Goal: Transaction & Acquisition: Purchase product/service

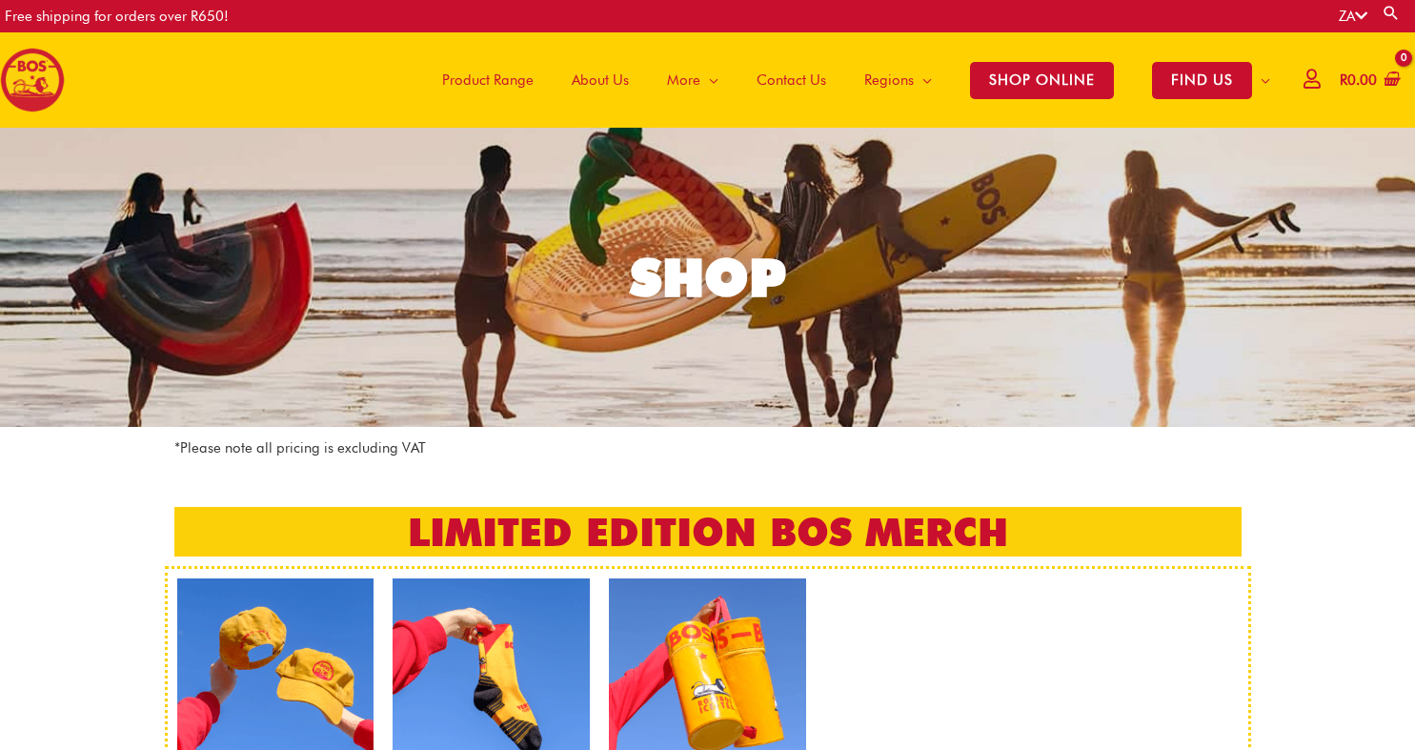
click at [502, 78] on span "Product Range" at bounding box center [487, 79] width 91 height 57
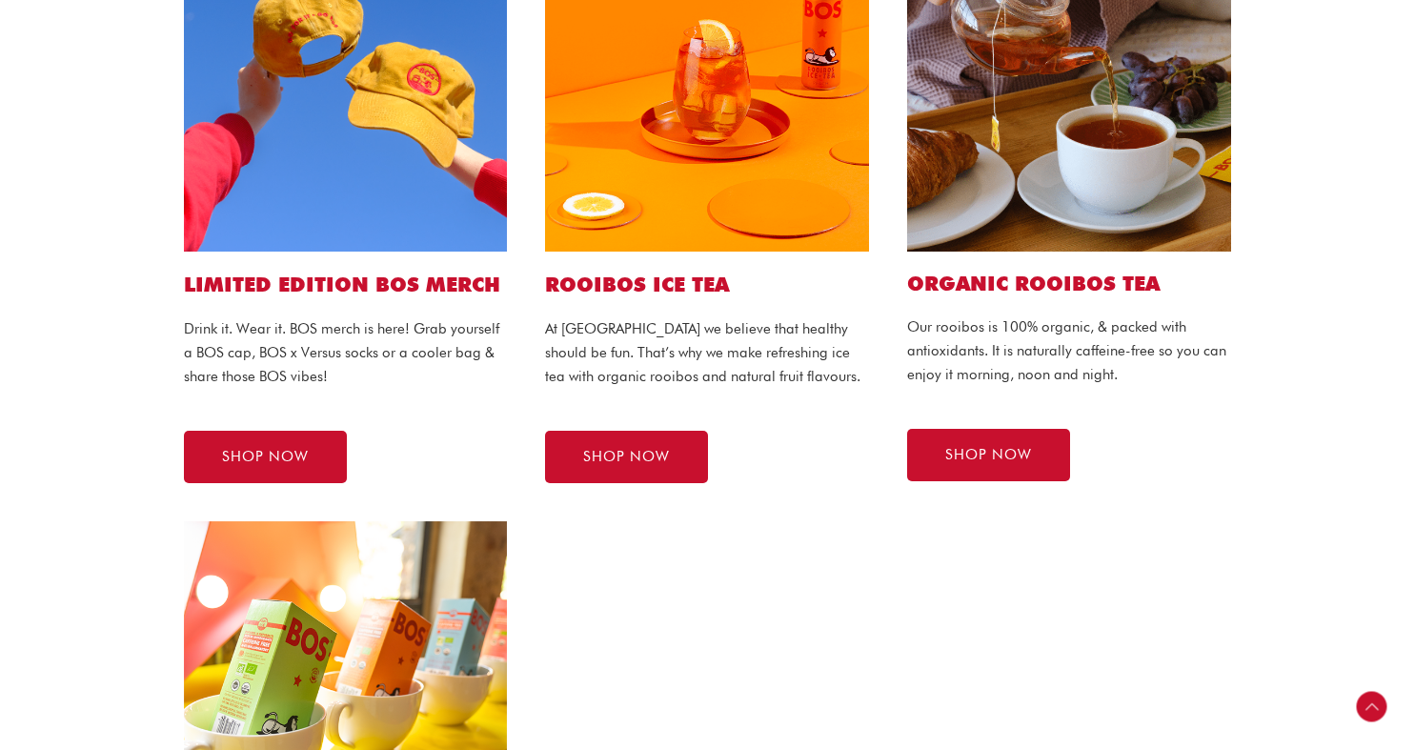
scroll to position [1088, 0]
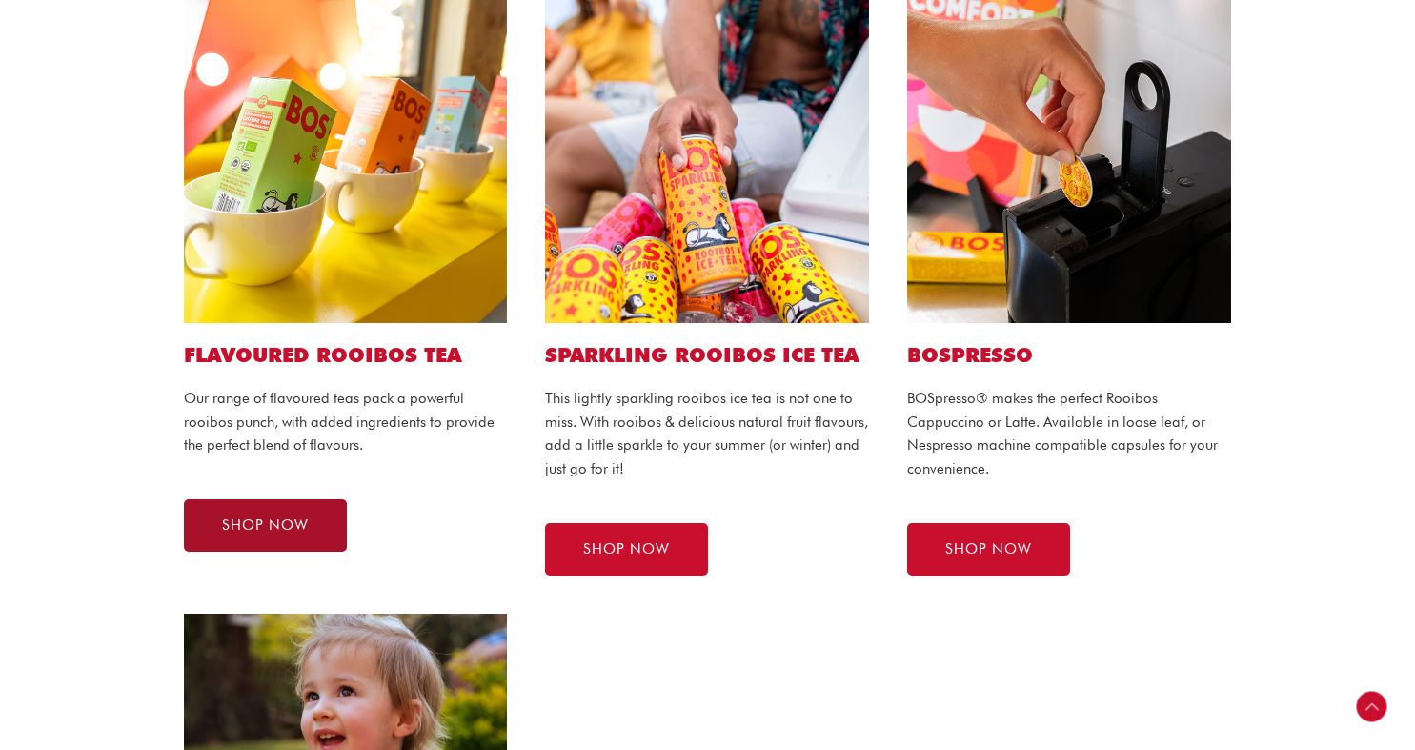
click at [300, 523] on span "SHOP NOW" at bounding box center [265, 525] width 87 height 14
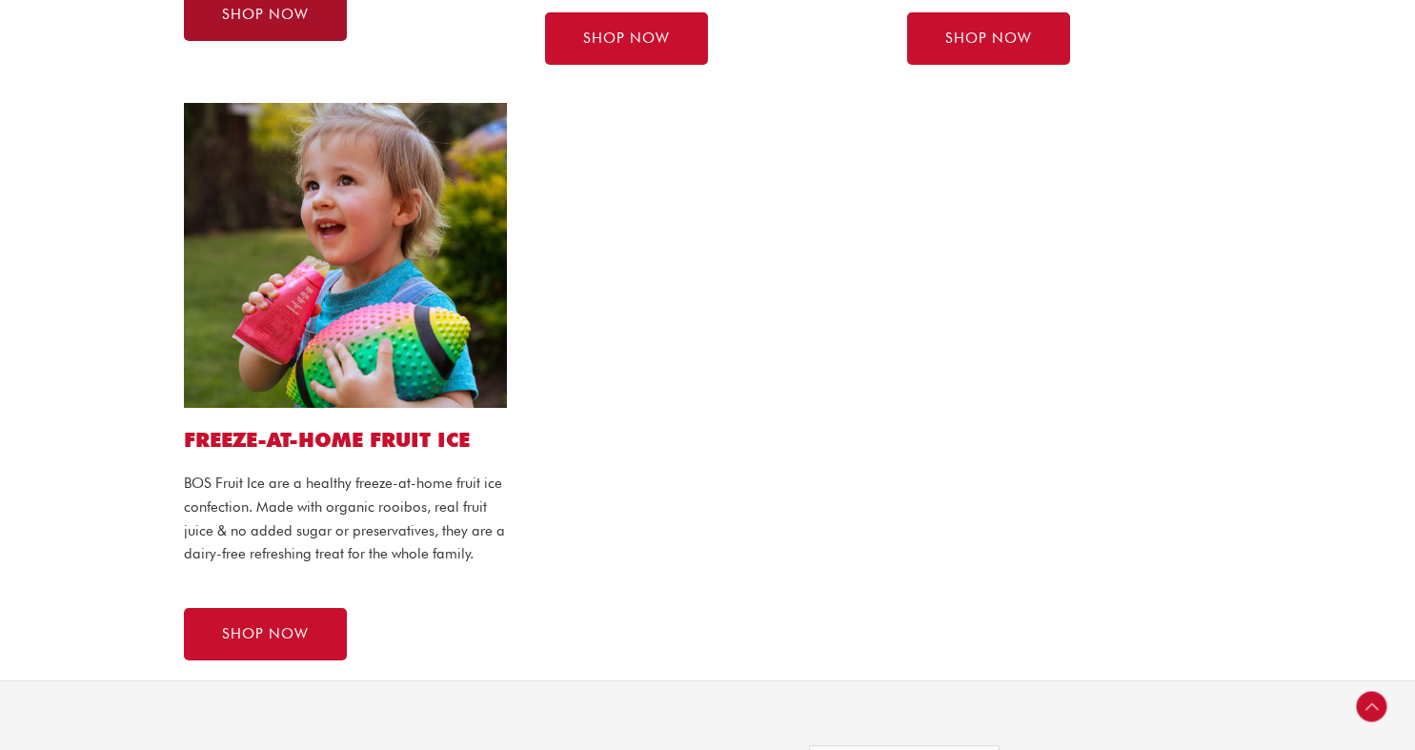
scroll to position [1602, 0]
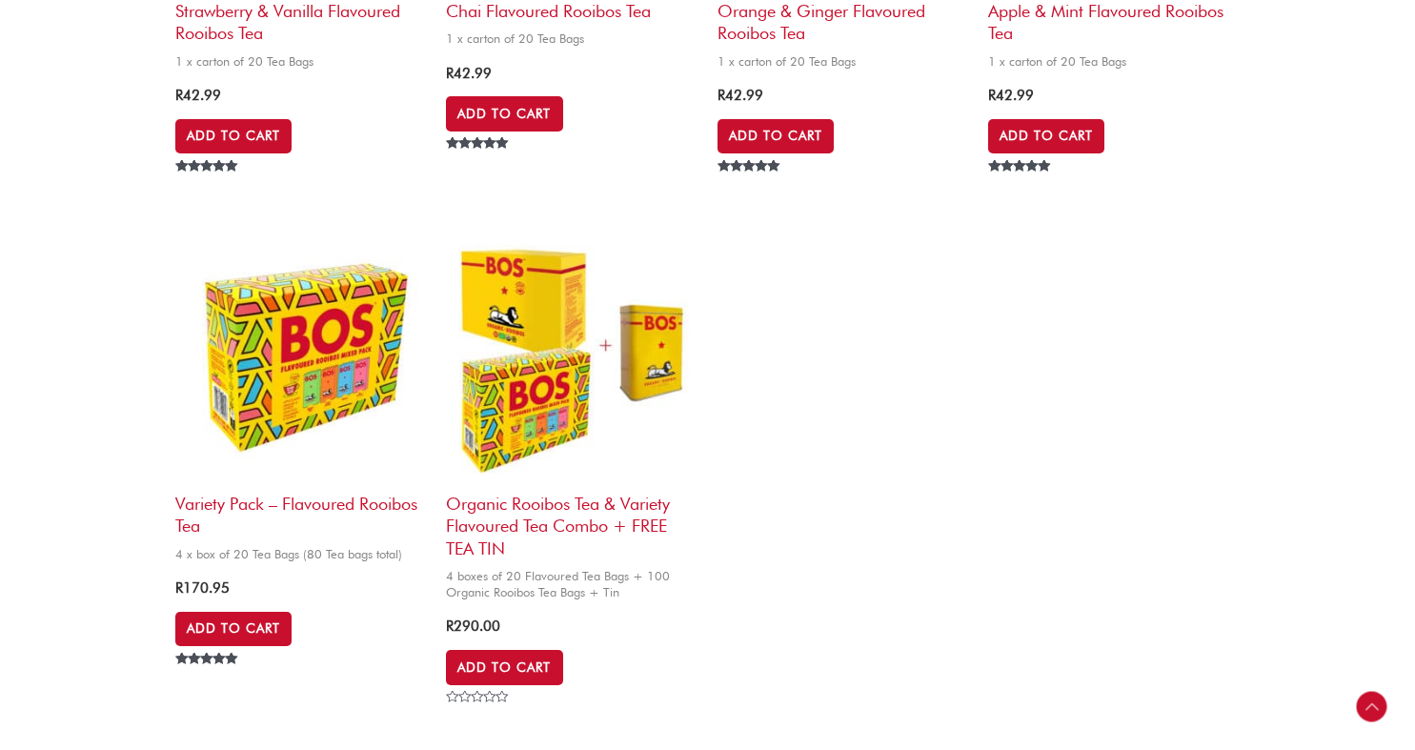
scroll to position [1127, 0]
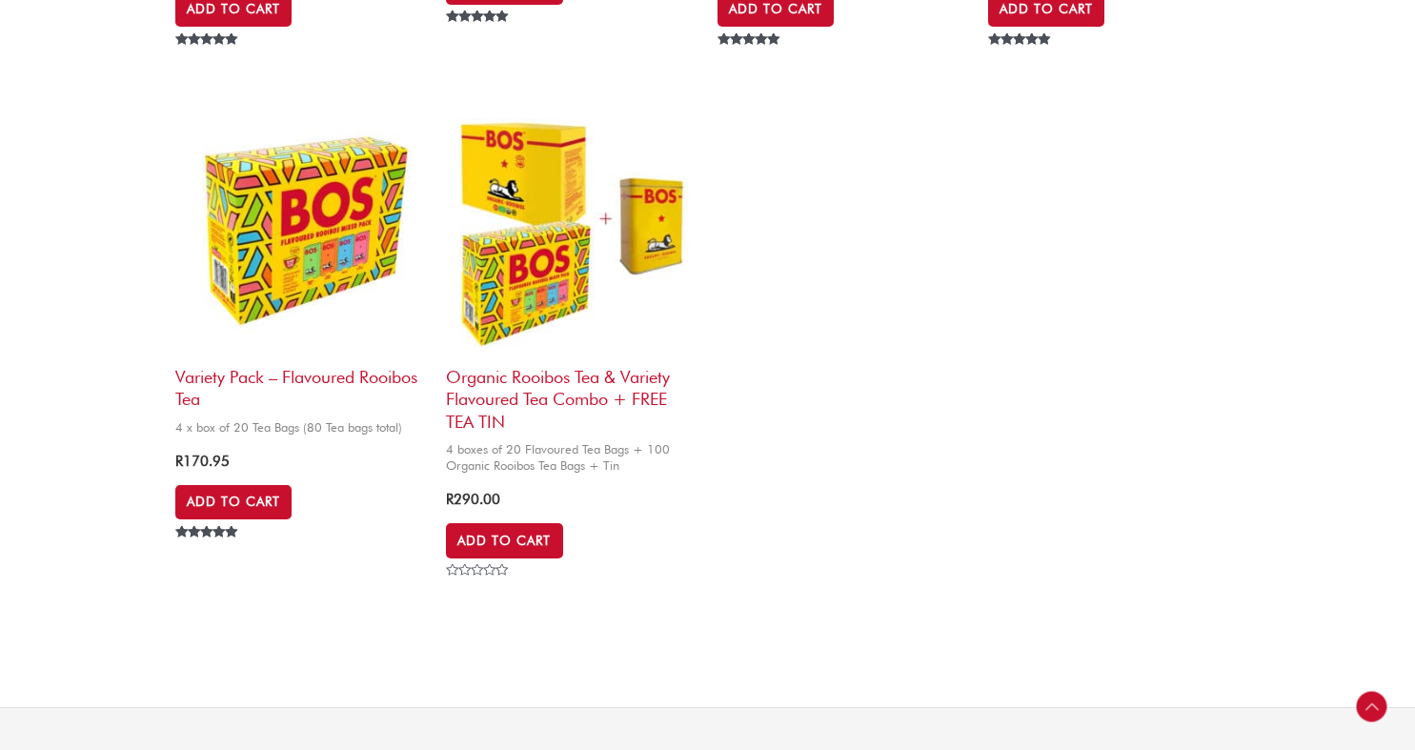
click at [288, 269] on img at bounding box center [301, 231] width 252 height 252
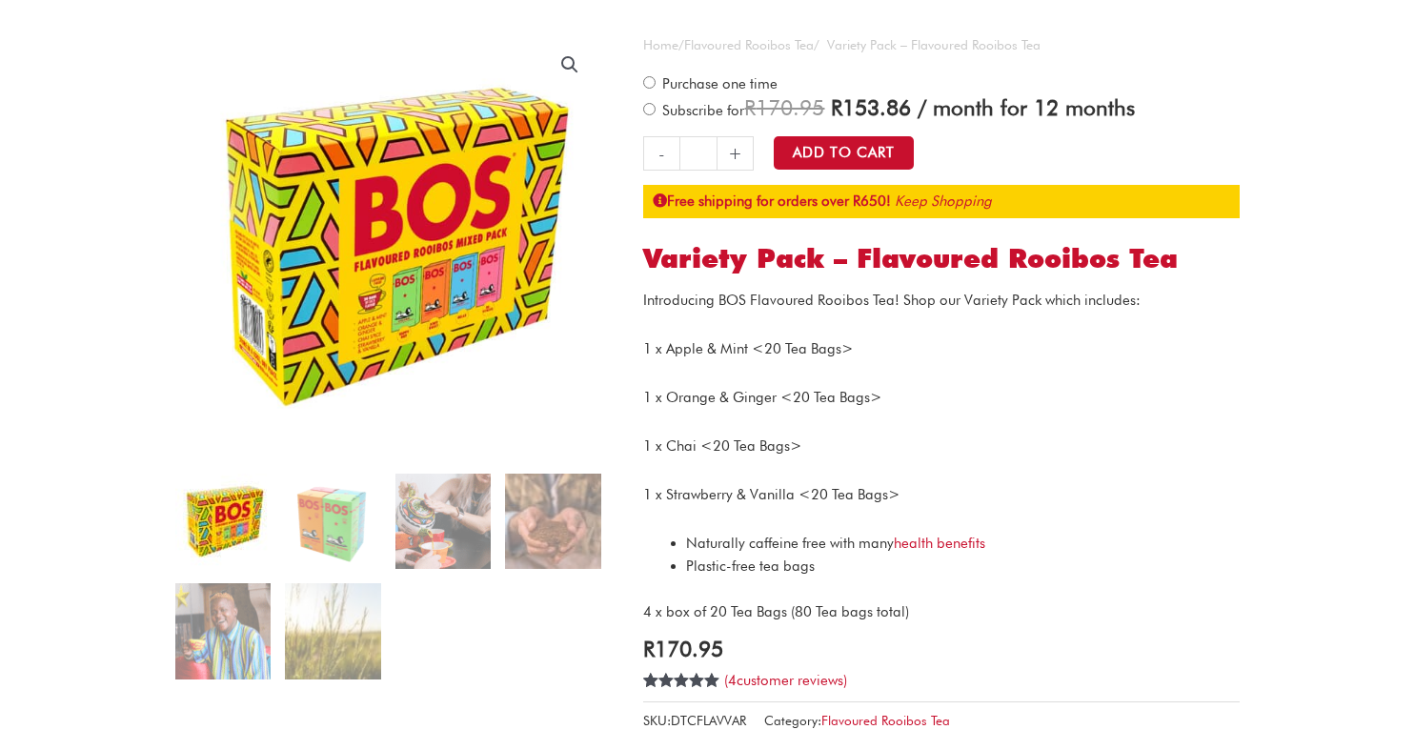
scroll to position [154, 0]
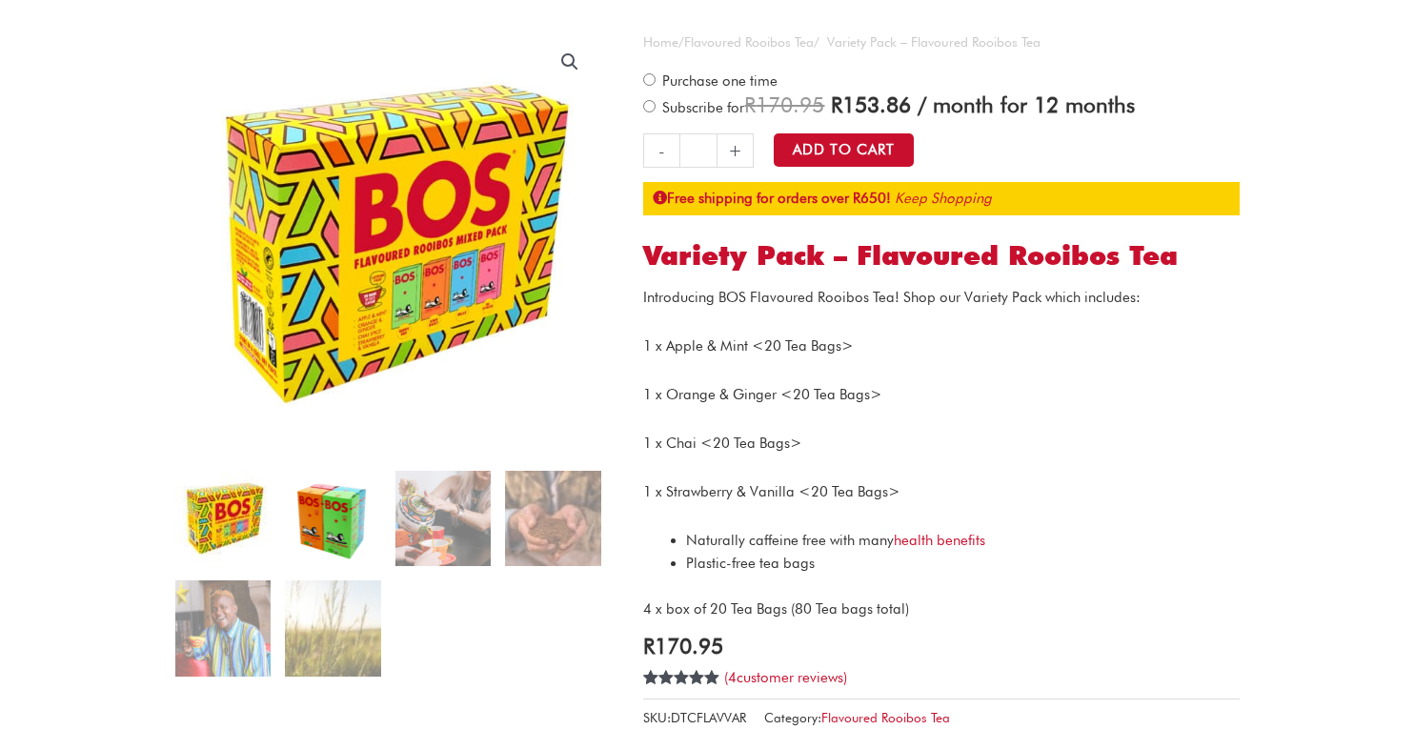
click at [362, 514] on img at bounding box center [332, 518] width 95 height 95
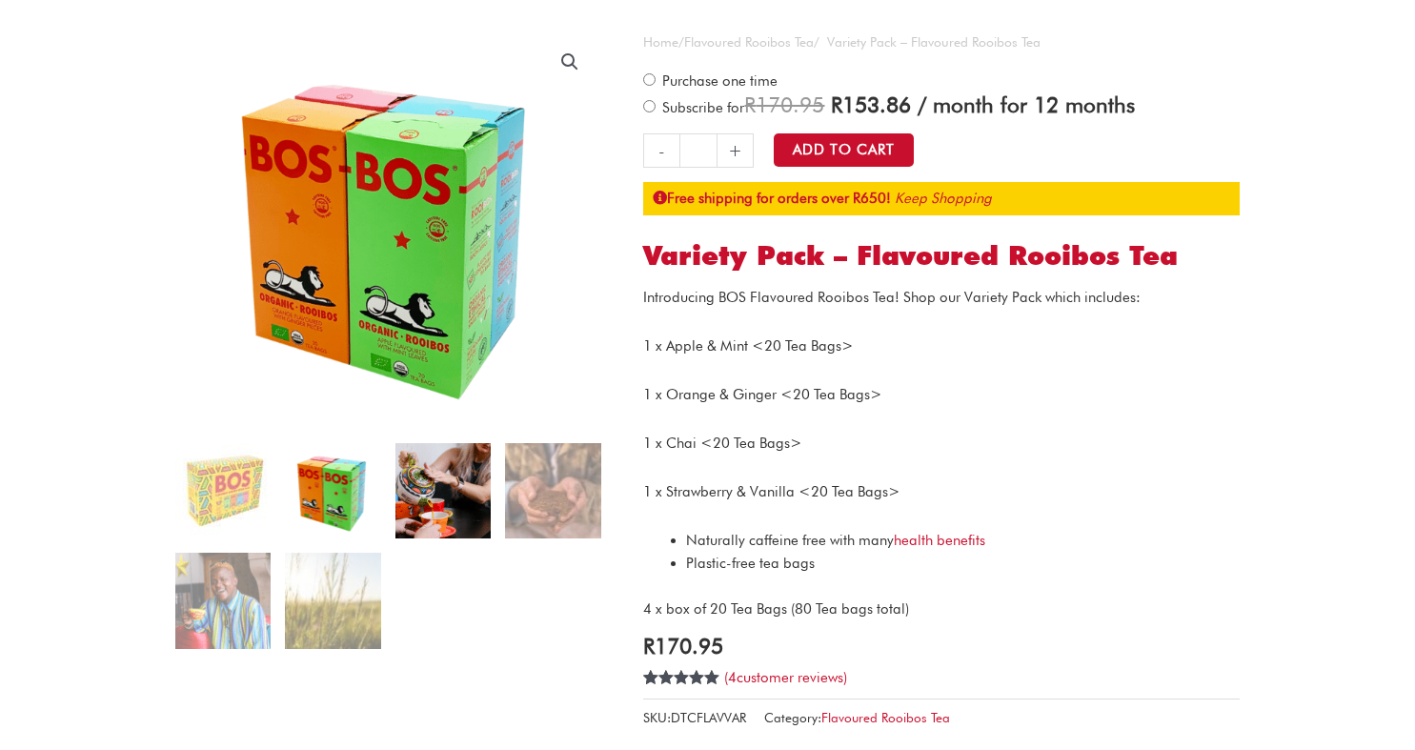
click at [459, 497] on img at bounding box center [442, 490] width 95 height 95
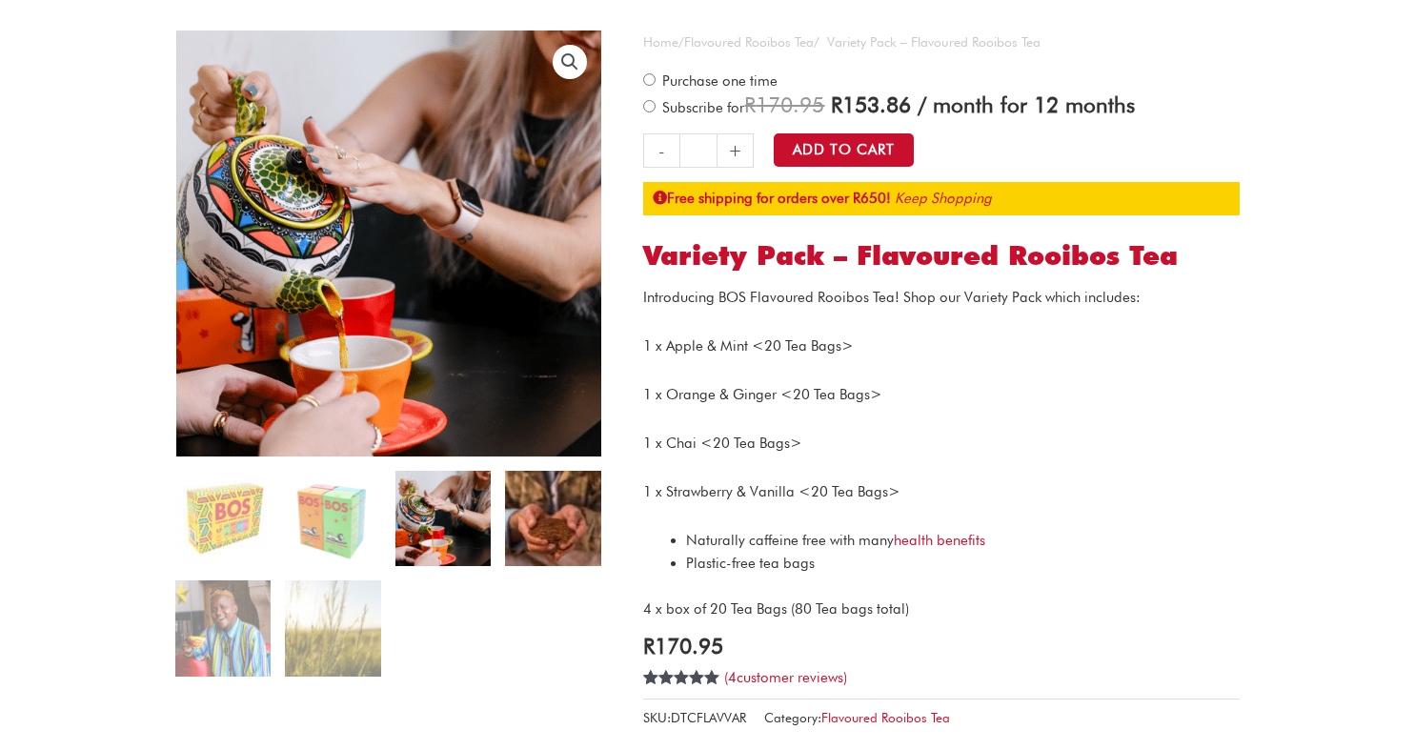
click at [567, 545] on img at bounding box center [552, 518] width 95 height 95
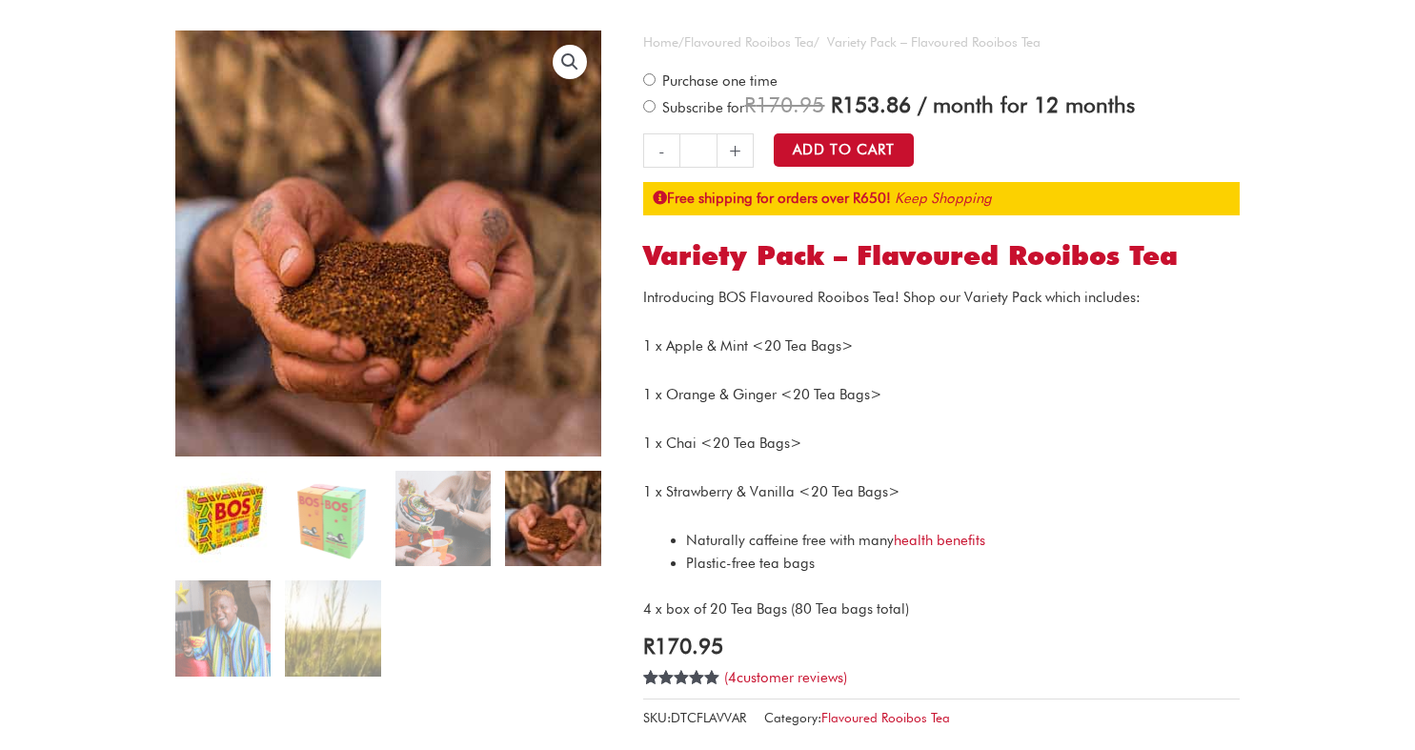
click at [254, 526] on img at bounding box center [222, 518] width 95 height 95
